Goal: Information Seeking & Learning: Learn about a topic

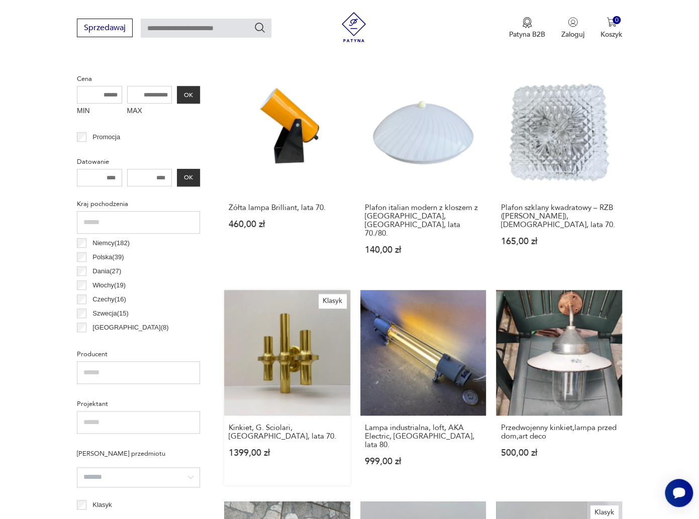
click at [304, 334] on link "Klasyk Kinkiet, G. Sciolari, Włochy, lata 70. 1399,00 zł" at bounding box center [287, 388] width 126 height 196
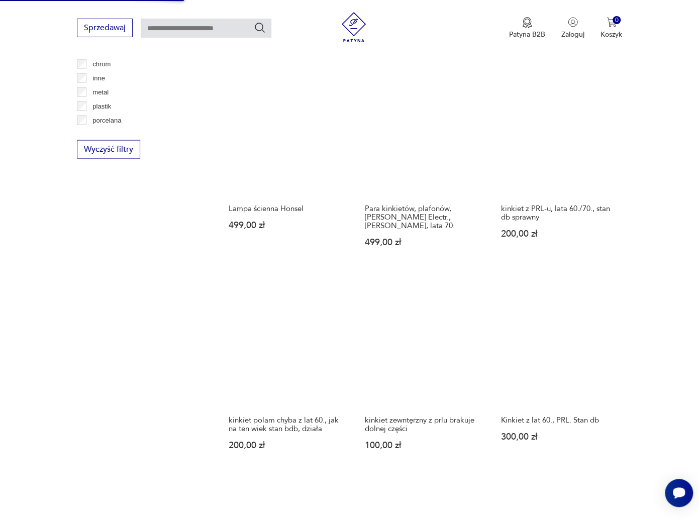
scroll to position [1206, 0]
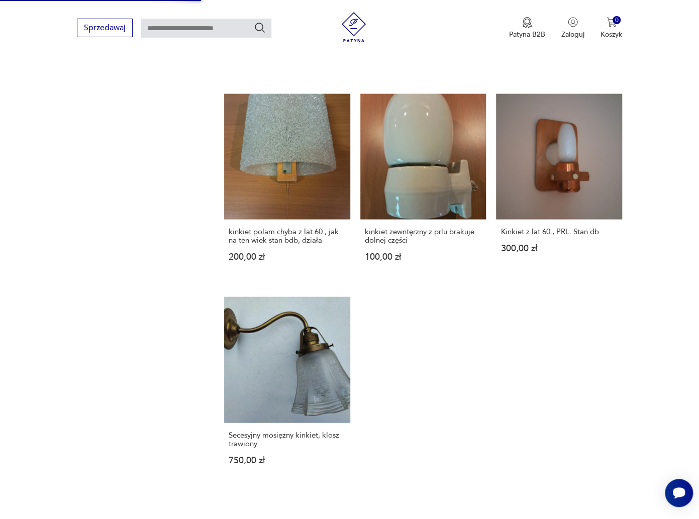
click at [411, 519] on button "2" at bounding box center [413, 529] width 18 height 18
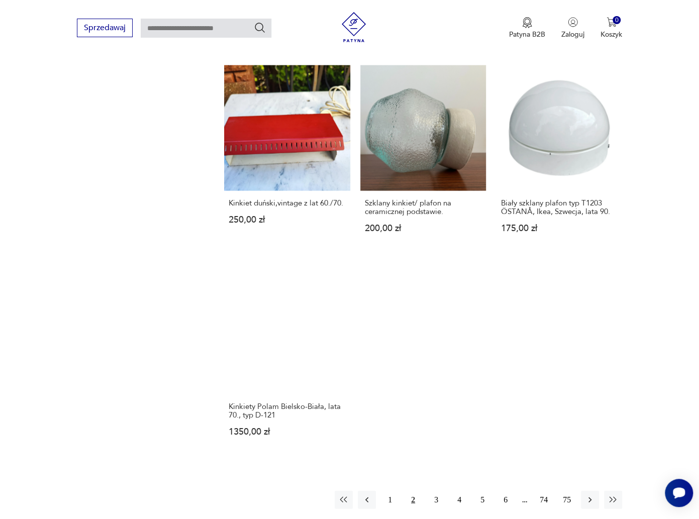
scroll to position [1393, 0]
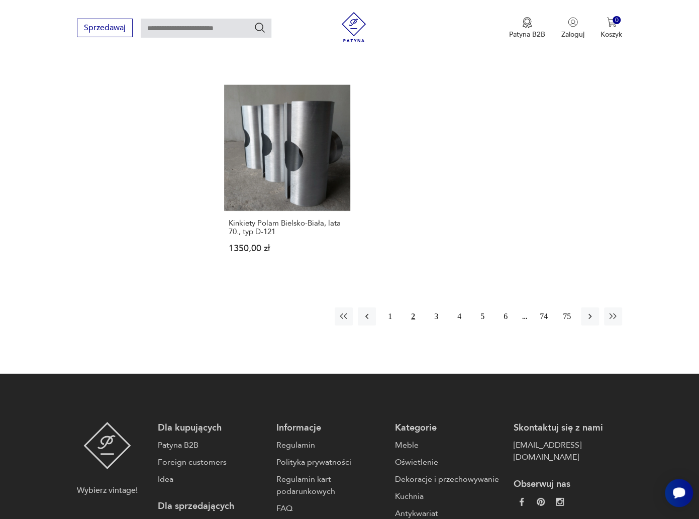
click at [220, 25] on input "text" at bounding box center [206, 28] width 131 height 19
type input "*****"
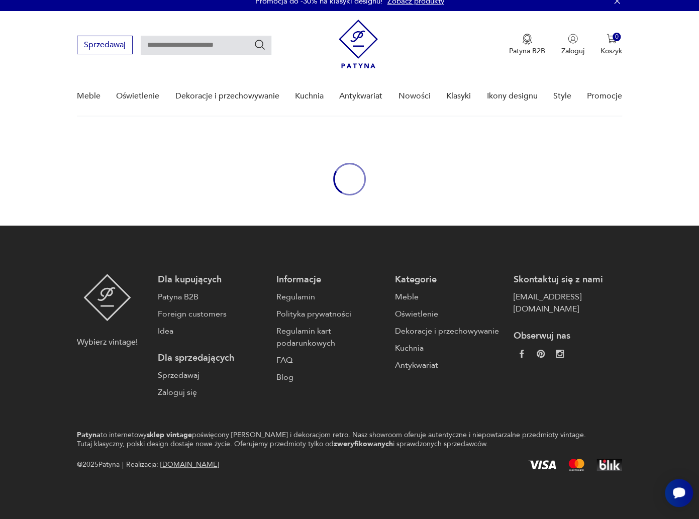
type input "*****"
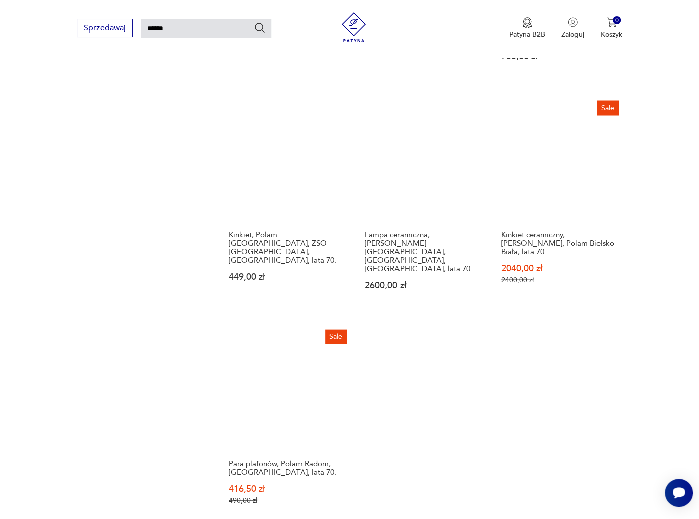
scroll to position [1185, 0]
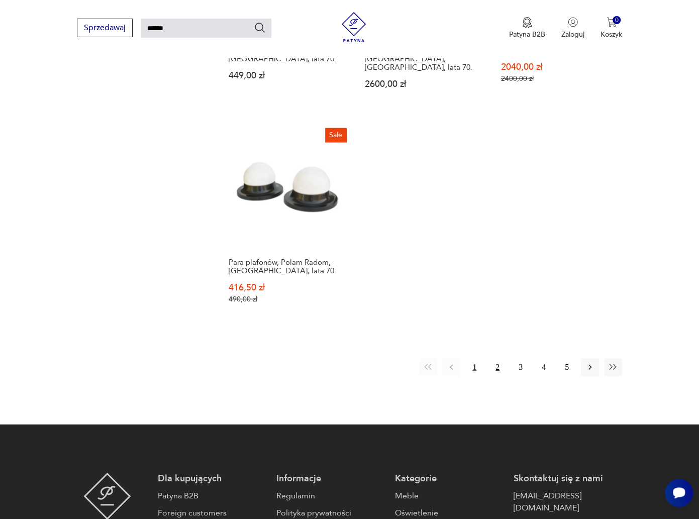
click at [494, 358] on button "2" at bounding box center [498, 367] width 18 height 18
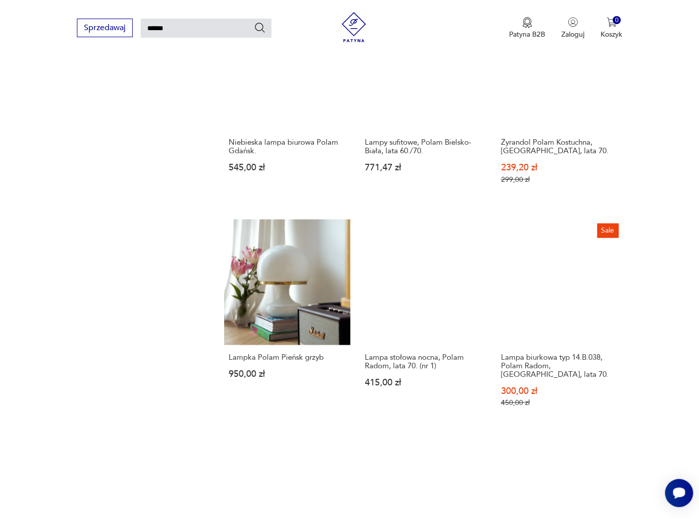
scroll to position [1041, 0]
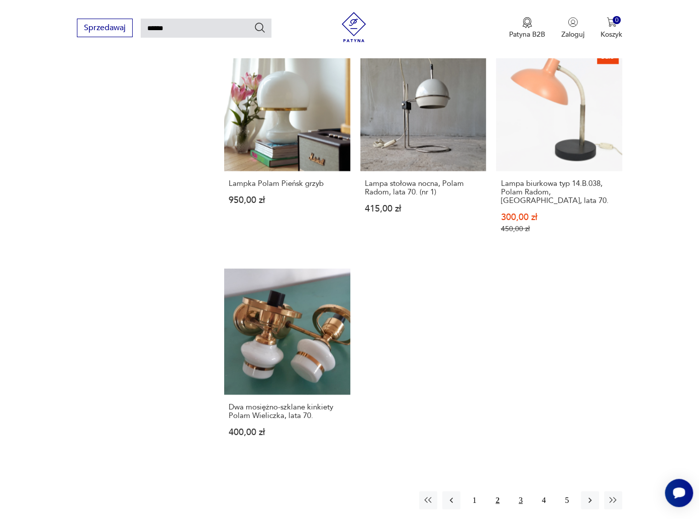
click at [518, 491] on button "3" at bounding box center [521, 500] width 18 height 18
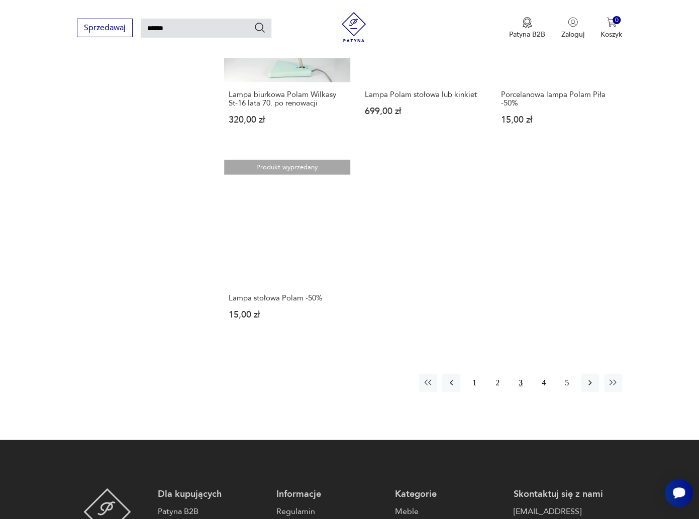
scroll to position [1092, 0]
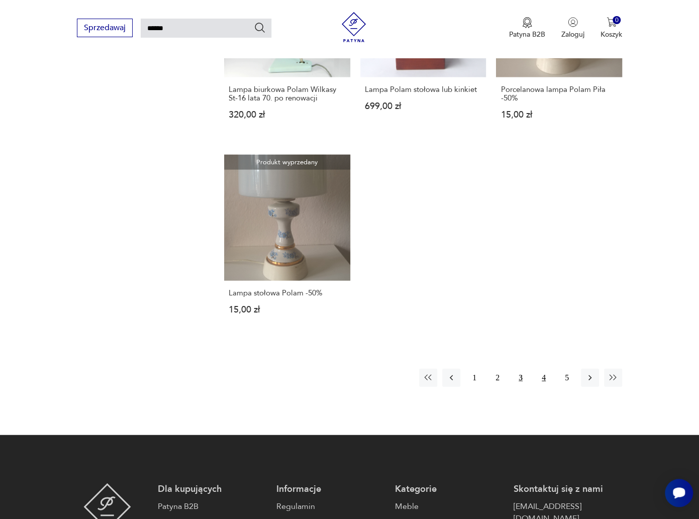
click at [544, 377] on button "4" at bounding box center [544, 378] width 18 height 18
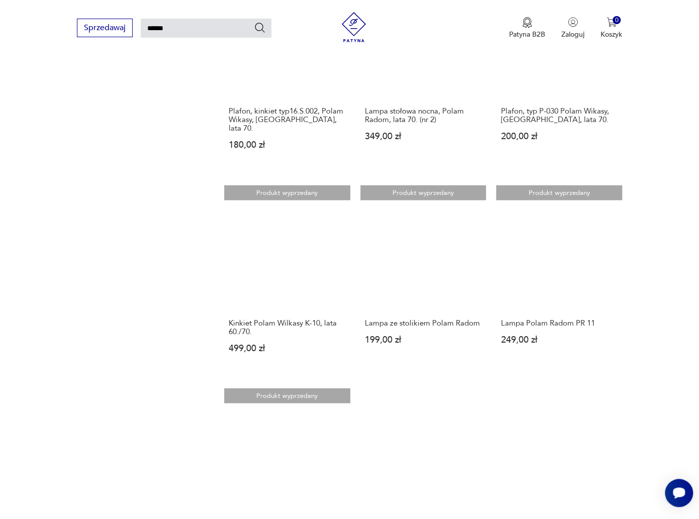
scroll to position [891, 0]
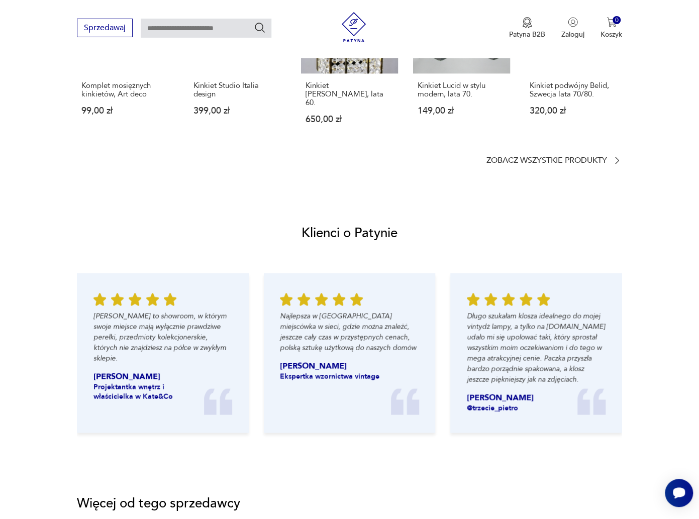
scroll to position [553, 0]
